Goal: Information Seeking & Learning: Find specific fact

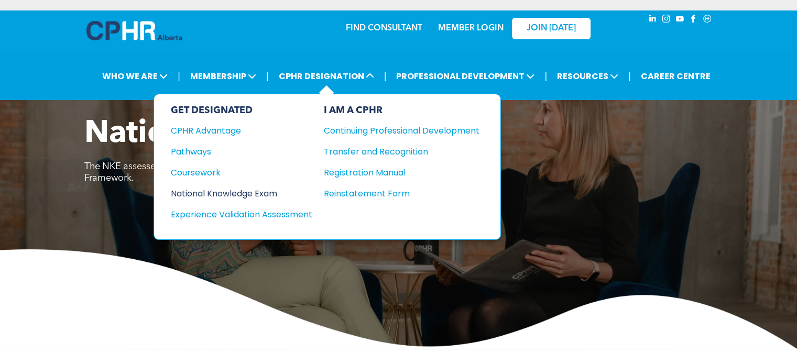
click at [255, 190] on div "National Knowledge Exam" at bounding box center [234, 193] width 127 height 13
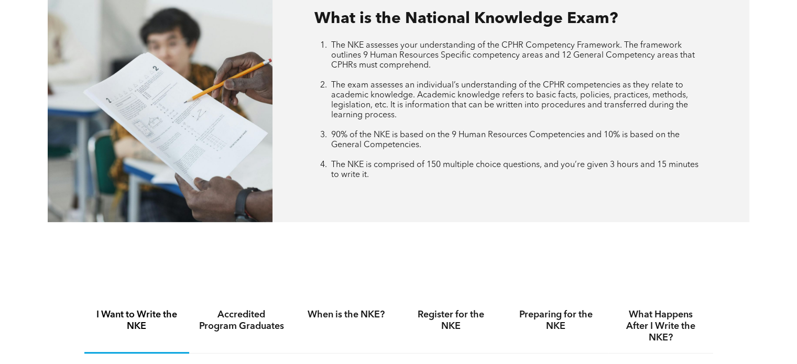
scroll to position [524, 0]
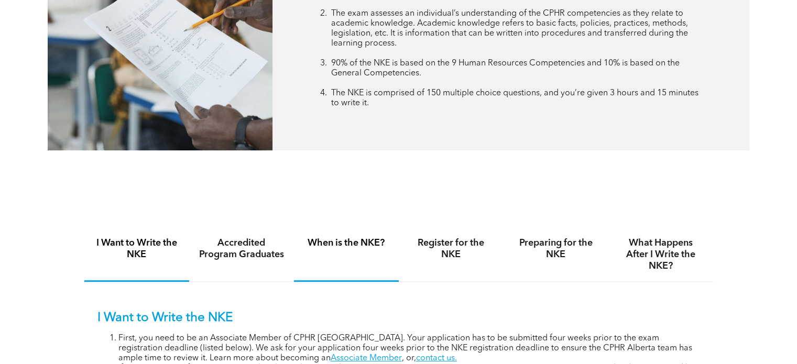
click at [342, 250] on div "When is the NKE?" at bounding box center [346, 255] width 105 height 54
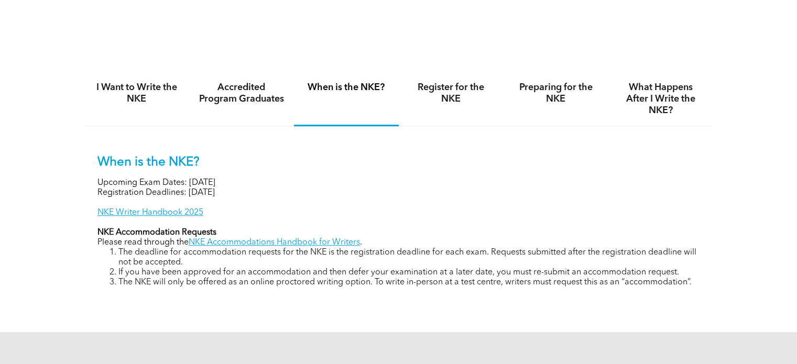
scroll to position [681, 0]
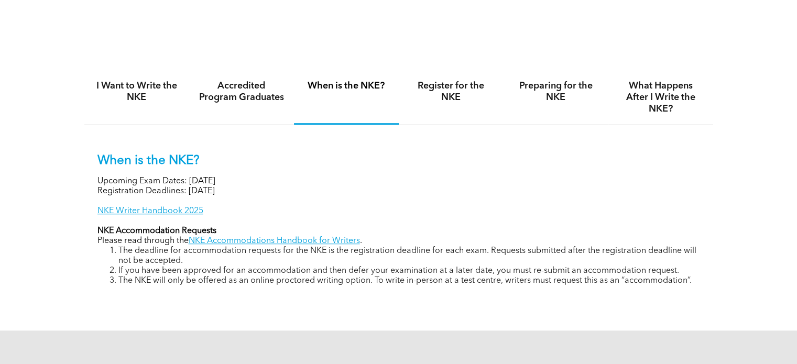
drag, startPoint x: 109, startPoint y: 179, endPoint x: 321, endPoint y: 176, distance: 212.3
click at [321, 177] on p "Upcoming Exam Dates: [DATE]" at bounding box center [398, 182] width 603 height 10
